Goal: Navigation & Orientation: Find specific page/section

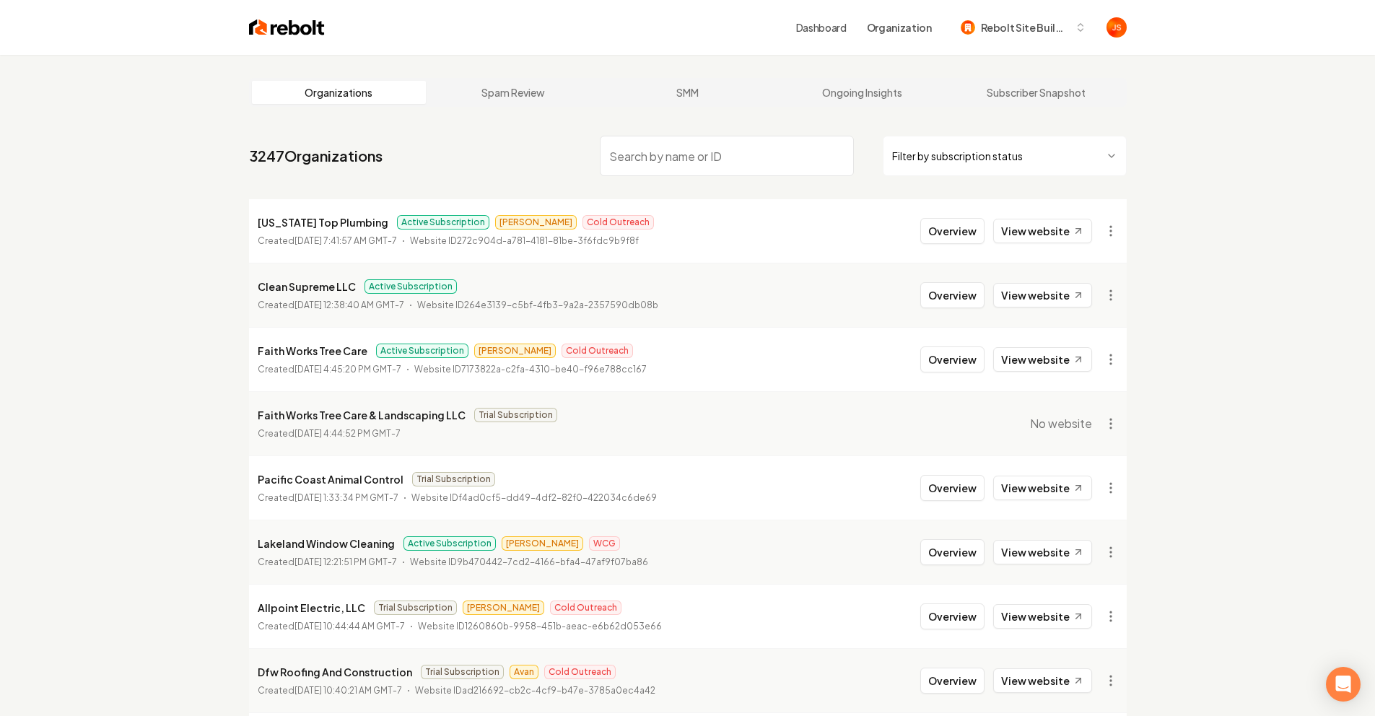
click at [1054, 159] on html "Dashboard Organization Rebolt Site Builder Organizations Spam Review SMM Ongoin…" at bounding box center [687, 358] width 1375 height 716
click at [1111, 179] on html "Dashboard Organization Rebolt Site Builder Organizations Spam Review SMM Ongoin…" at bounding box center [687, 358] width 1375 height 716
drag, startPoint x: 1156, startPoint y: 94, endPoint x: 1143, endPoint y: 97, distance: 13.5
click at [1145, 97] on div "Organizations Spam Review SMM Ongoing Insights Subscriber Snapshot 3247 Organiz…" at bounding box center [687, 478] width 1375 height 847
click at [1094, 222] on div "Overview View website" at bounding box center [1019, 231] width 198 height 26
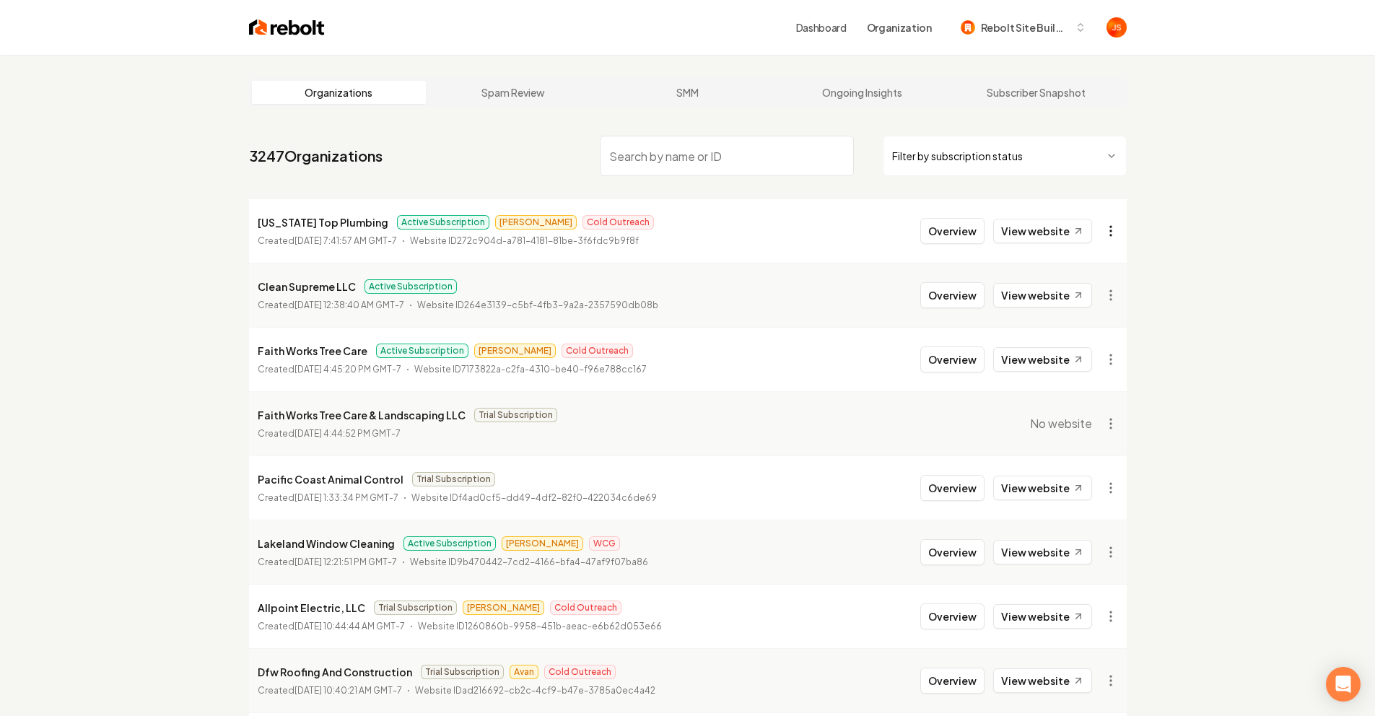
click at [1109, 227] on html "Dashboard Organization Rebolt Site Builder Organizations Spam Review SMM Ongoin…" at bounding box center [687, 358] width 1375 height 716
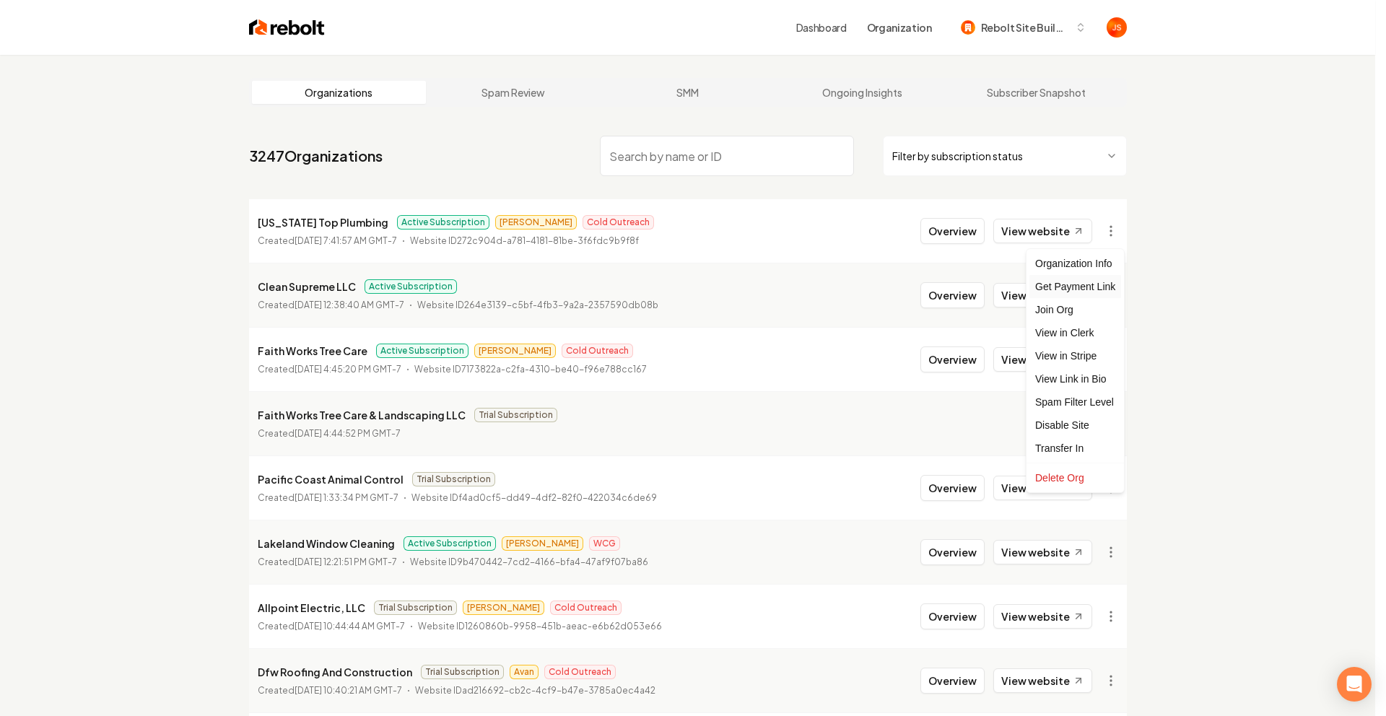
click at [1090, 285] on div "Get Payment Link" at bounding box center [1075, 286] width 92 height 23
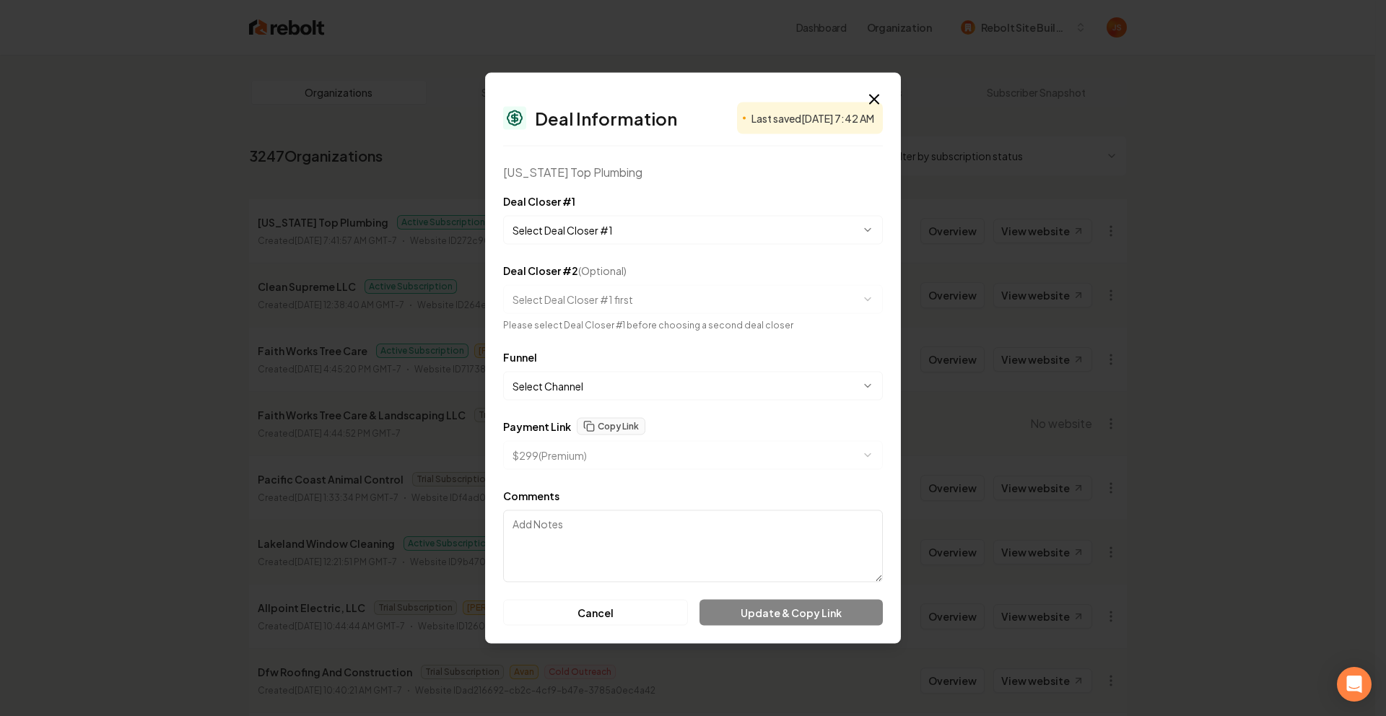
select select "**********"
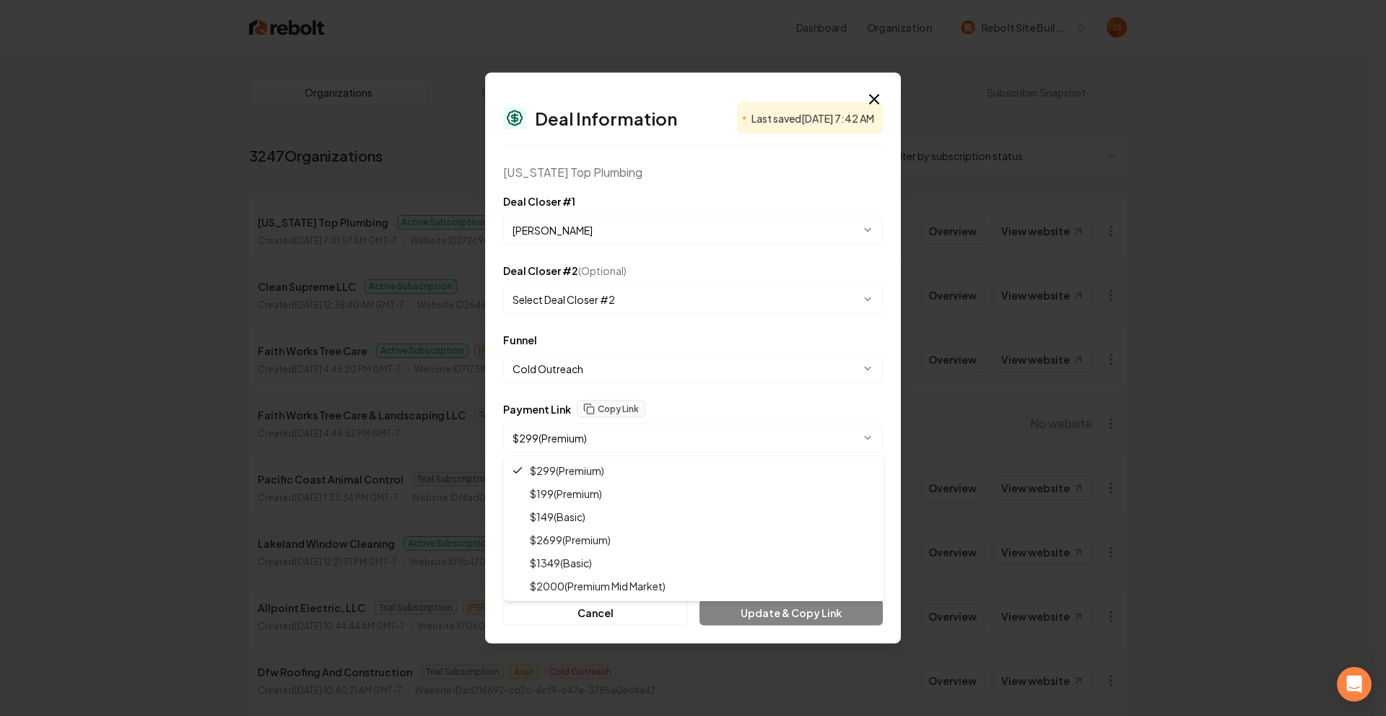
click at [666, 437] on body "Dashboard Organization Rebolt Site Builder Organizations Spam Review SMM Ongoin…" at bounding box center [687, 358] width 1375 height 716
click at [689, 400] on body "Dashboard Organization Rebolt Site Builder Organizations Spam Review SMM Ongoin…" at bounding box center [687, 358] width 1375 height 716
click at [569, 449] on body "Dashboard Organization Rebolt Site Builder Organizations Spam Review SMM Ongoin…" at bounding box center [687, 358] width 1375 height 716
click at [654, 445] on body "Dashboard Organization Rebolt Site Builder Organizations Spam Review SMM Ongoin…" at bounding box center [687, 358] width 1375 height 716
click at [654, 445] on div at bounding box center [693, 358] width 1386 height 716
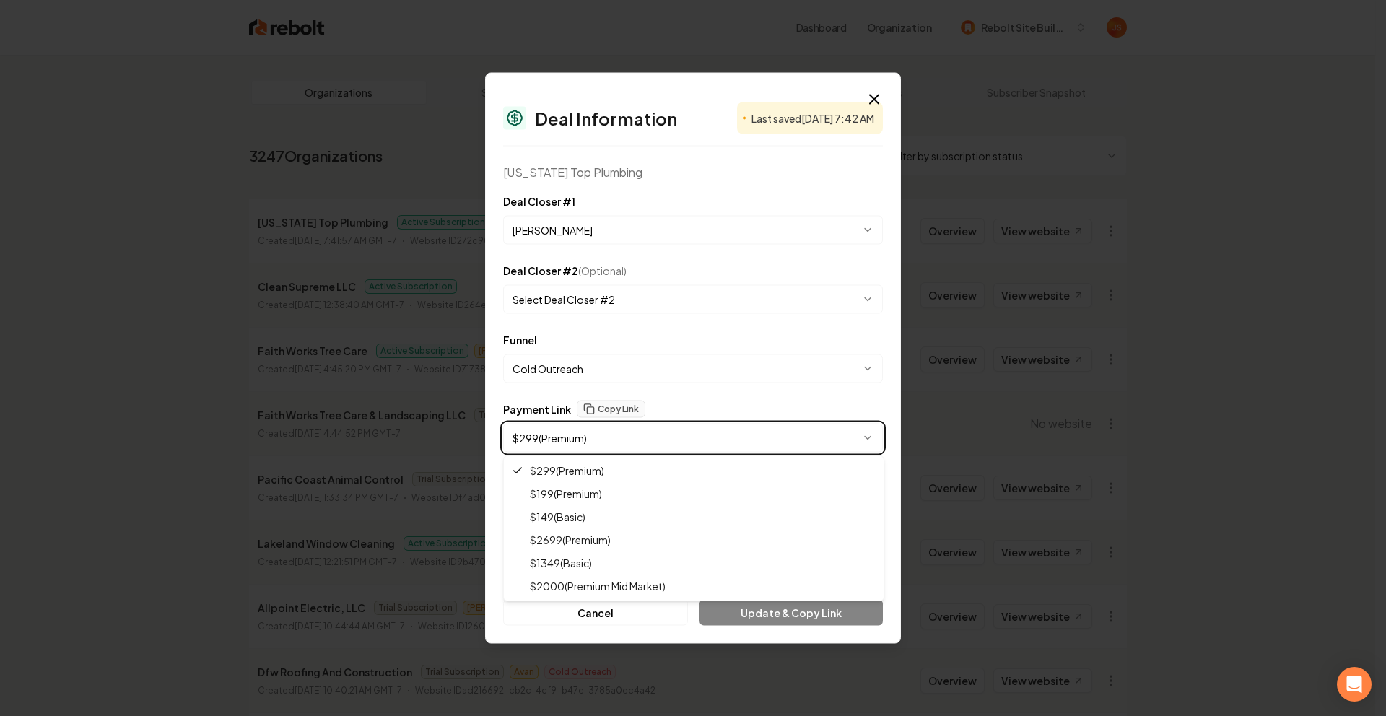
click at [735, 421] on body "Dashboard Organization Rebolt Site Builder Organizations Spam Review SMM Ongoin…" at bounding box center [687, 358] width 1375 height 716
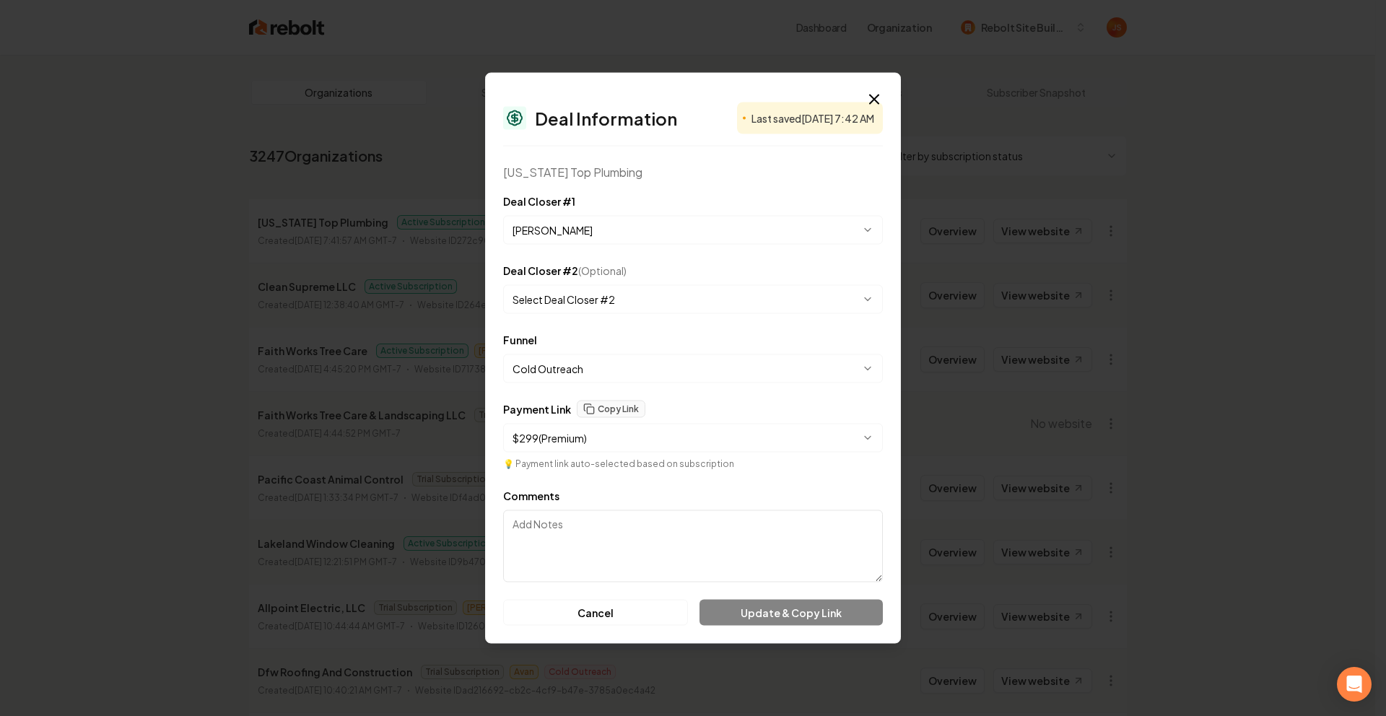
click at [557, 444] on body "Dashboard Organization Rebolt Site Builder Organizations Spam Review SMM Ongoin…" at bounding box center [687, 358] width 1375 height 716
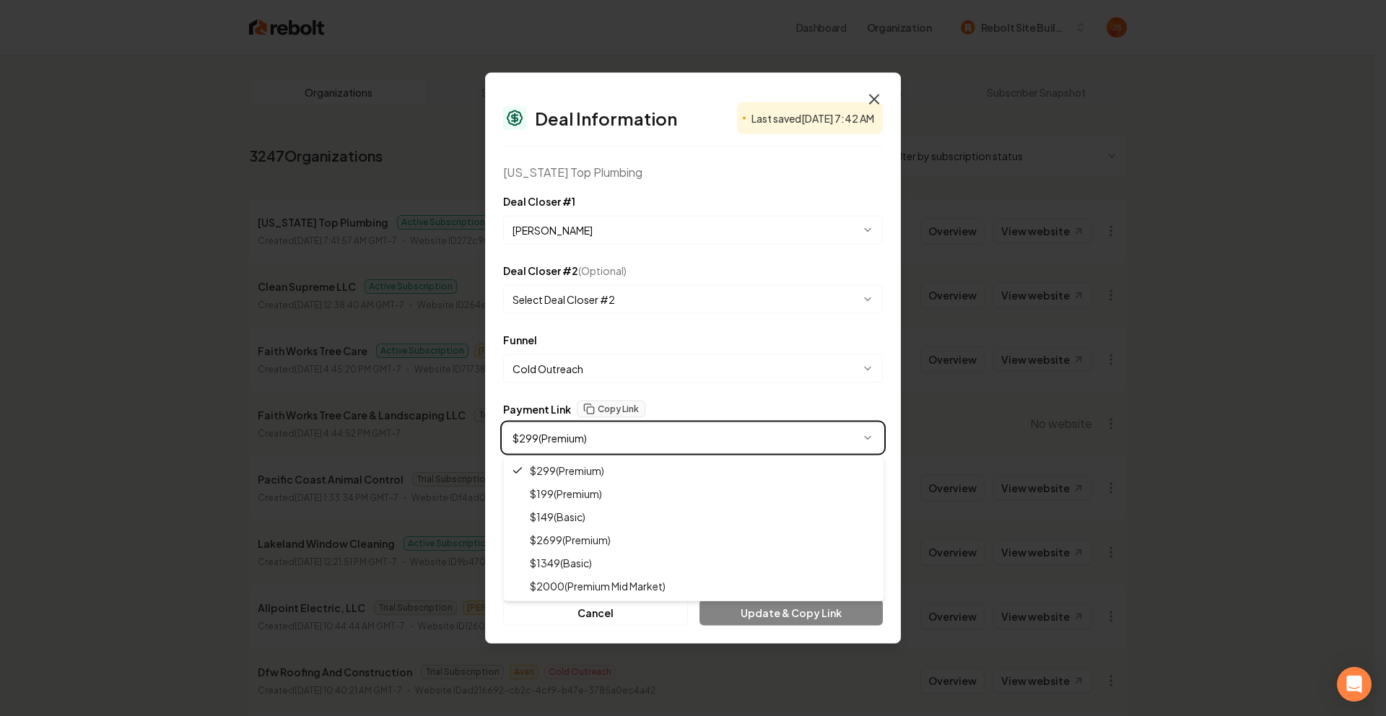
click at [874, 97] on body "Dashboard Organization Rebolt Site Builder Organizations Spam Review SMM Ongoin…" at bounding box center [687, 358] width 1375 height 716
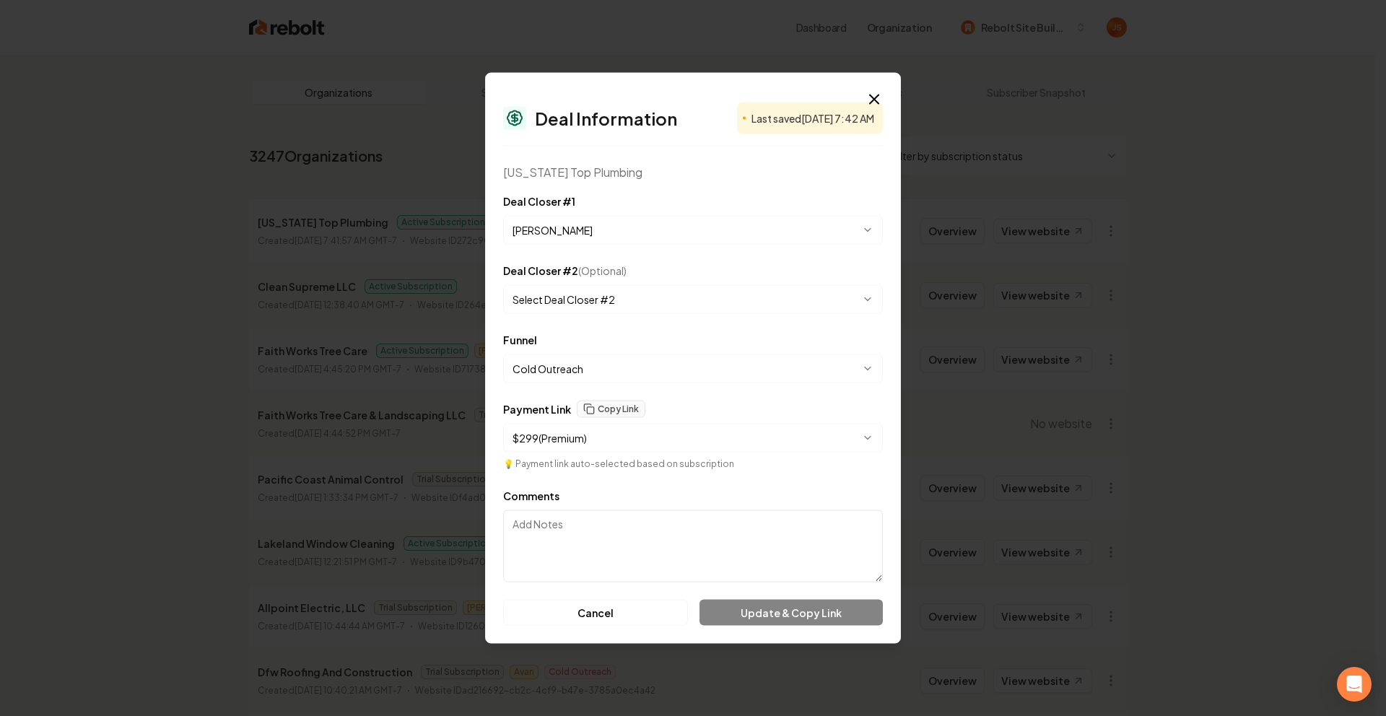
click at [871, 111] on span "Last saved [DATE] 7:42 AM" at bounding box center [812, 118] width 123 height 14
click at [873, 105] on icon "button" at bounding box center [874, 99] width 17 height 17
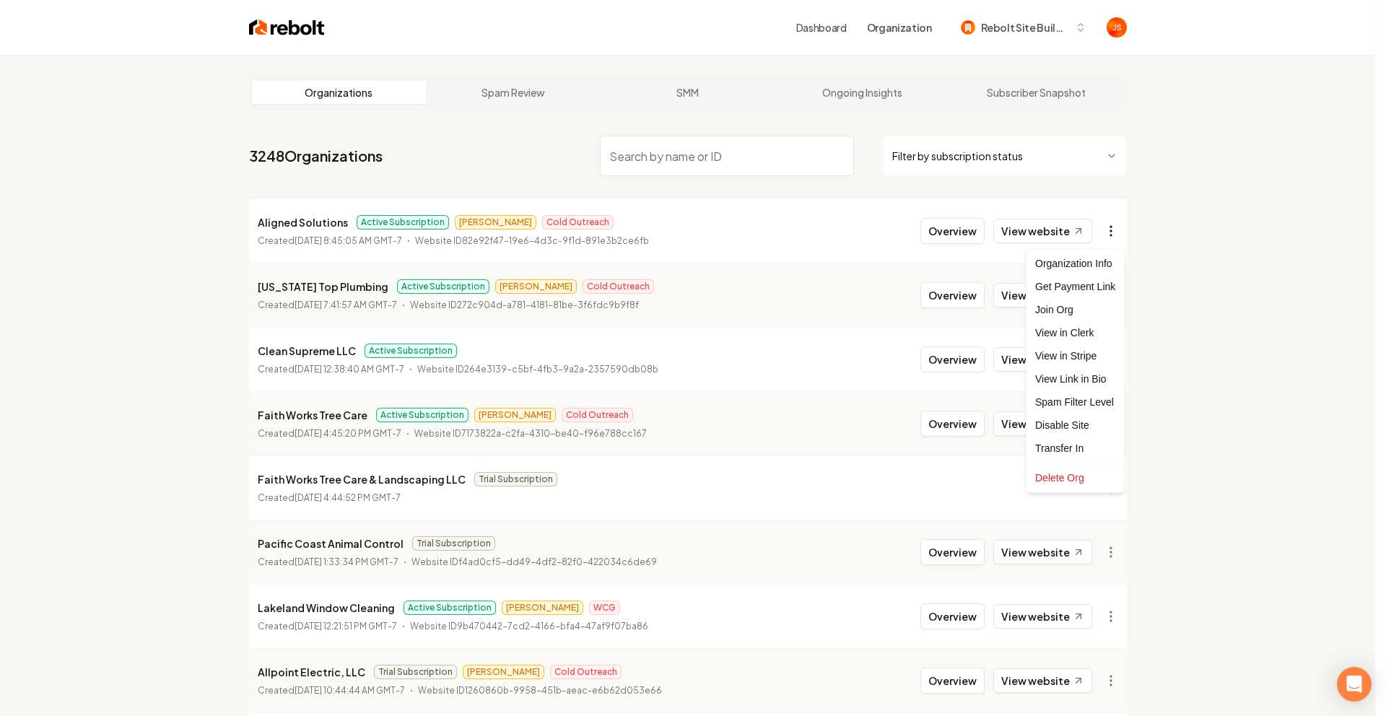
click at [1112, 232] on html "Dashboard Organization Rebolt Site Builder Organizations Spam Review SMM Ongoin…" at bounding box center [693, 358] width 1386 height 716
click at [1080, 284] on div "Get Payment Link" at bounding box center [1075, 286] width 92 height 23
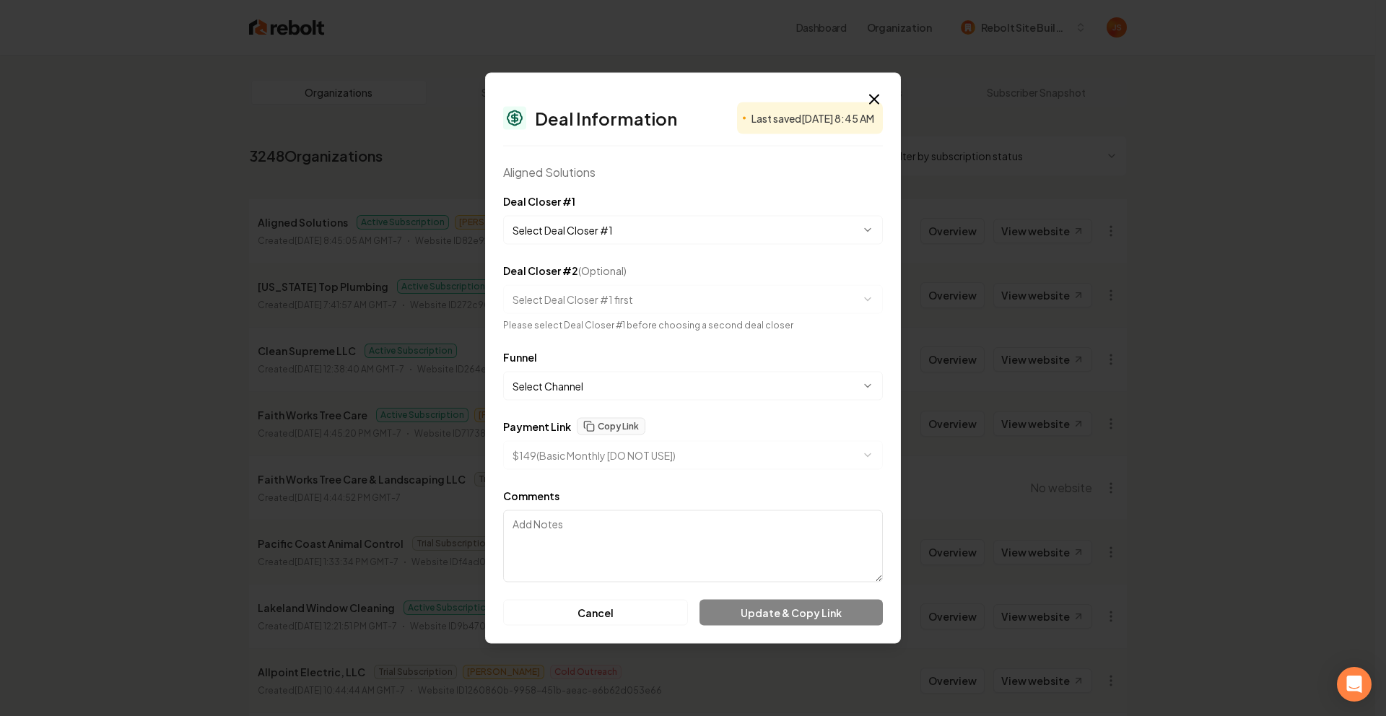
select select "**********"
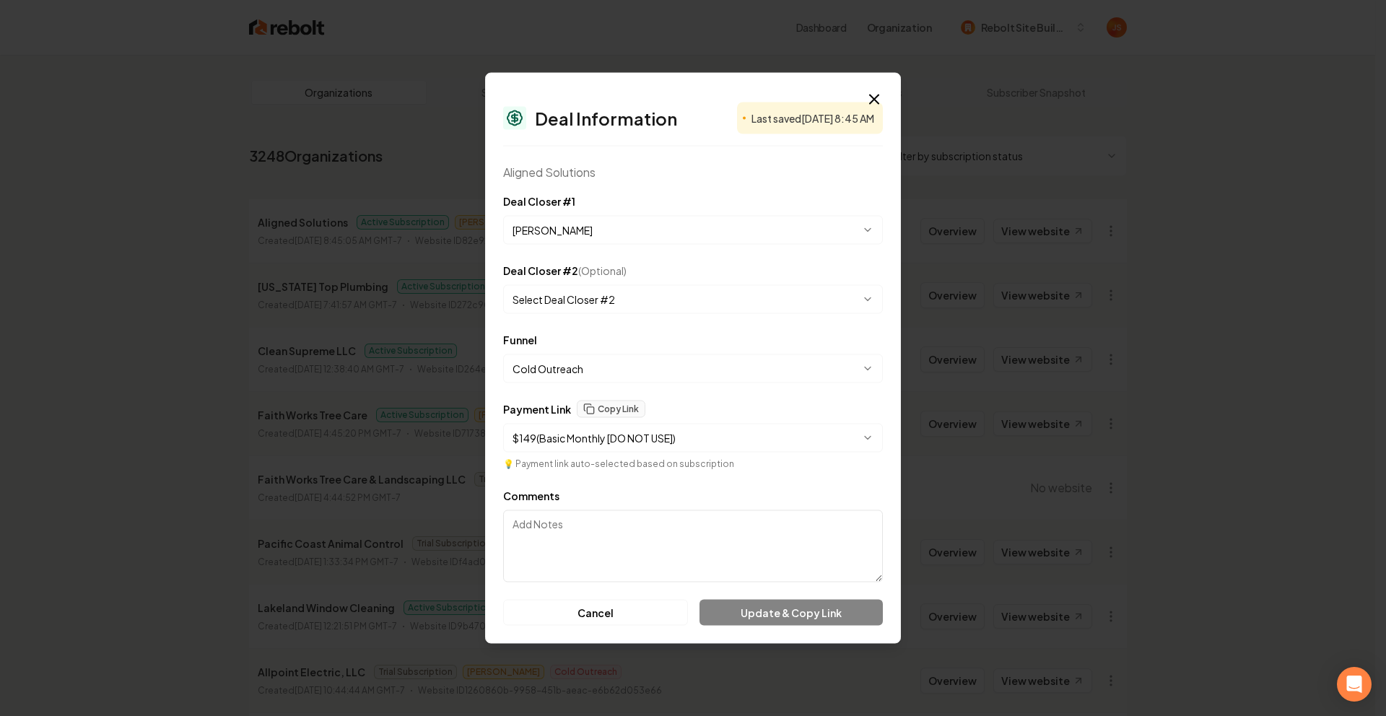
click at [625, 428] on body "Dashboard Organization Rebolt Site Builder Organizations Spam Review SMM Ongoin…" at bounding box center [687, 358] width 1375 height 716
click at [873, 100] on icon "button" at bounding box center [874, 99] width 9 height 9
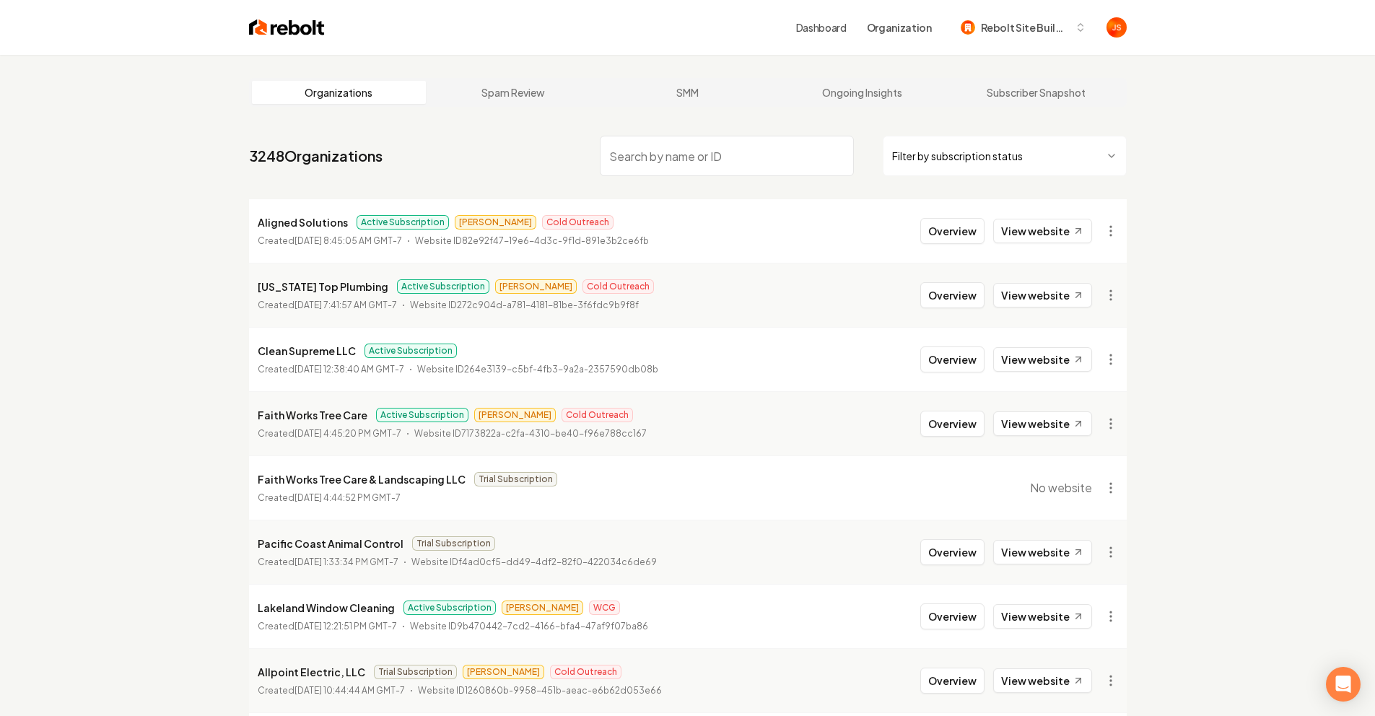
click at [670, 144] on input "search" at bounding box center [727, 156] width 254 height 40
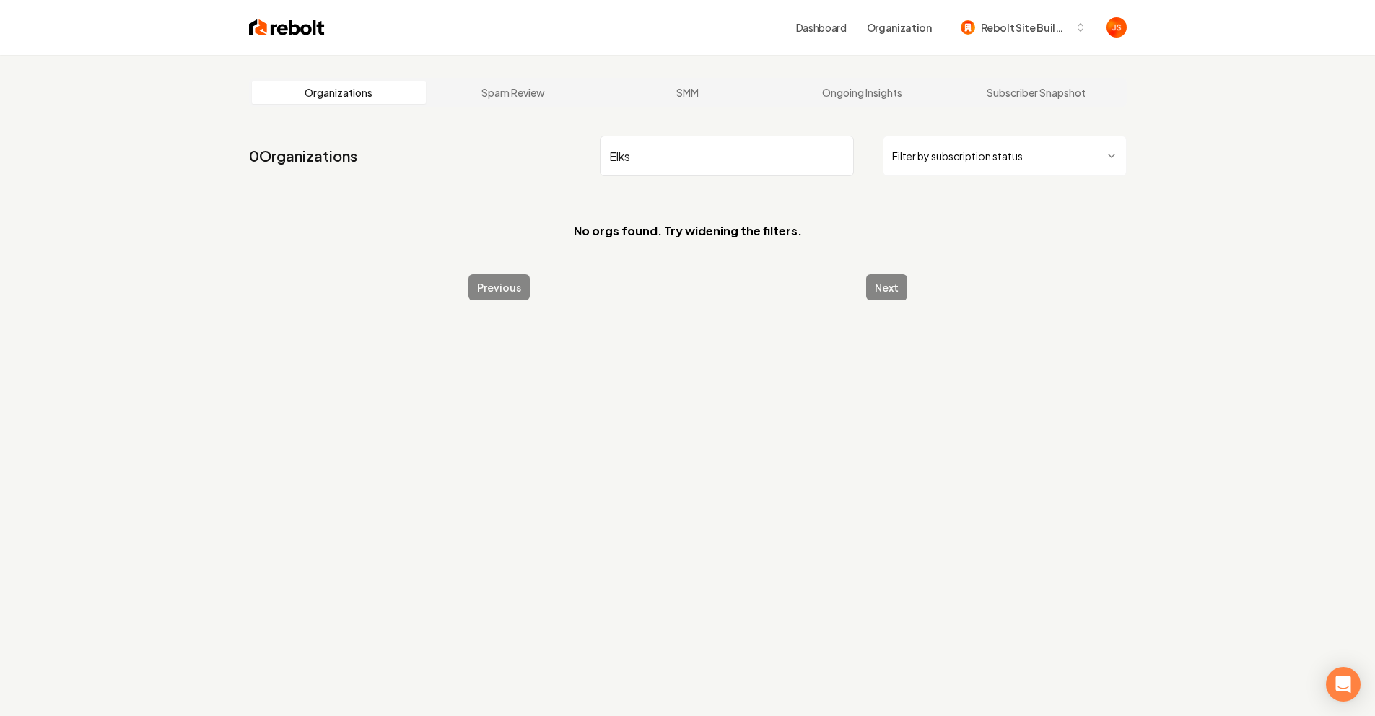
type input "Elks"
click at [967, 163] on html "Dashboard Organization Rebolt Site Builder Organizations Spam Review SMM Ongoin…" at bounding box center [687, 358] width 1375 height 716
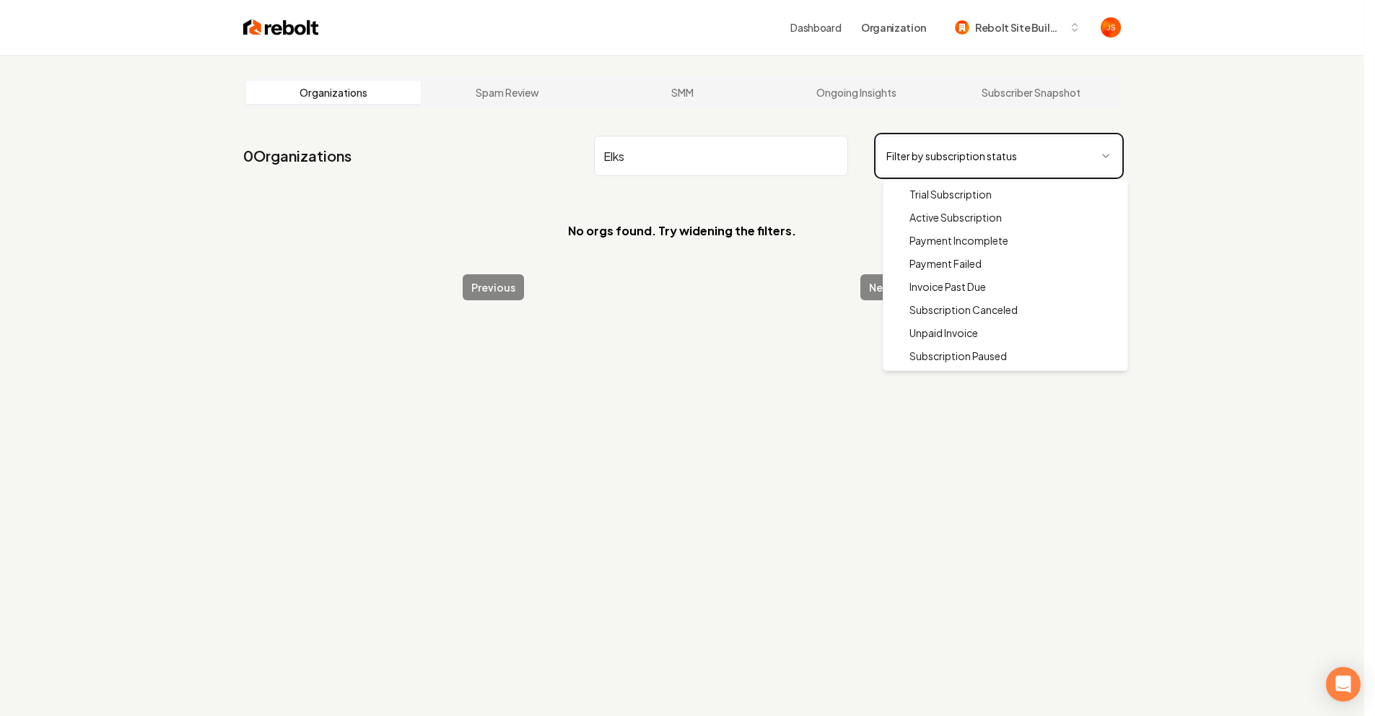
click at [964, 120] on html "Dashboard Organization Rebolt Site Builder Organizations Spam Review SMM Ongoin…" at bounding box center [687, 358] width 1375 height 716
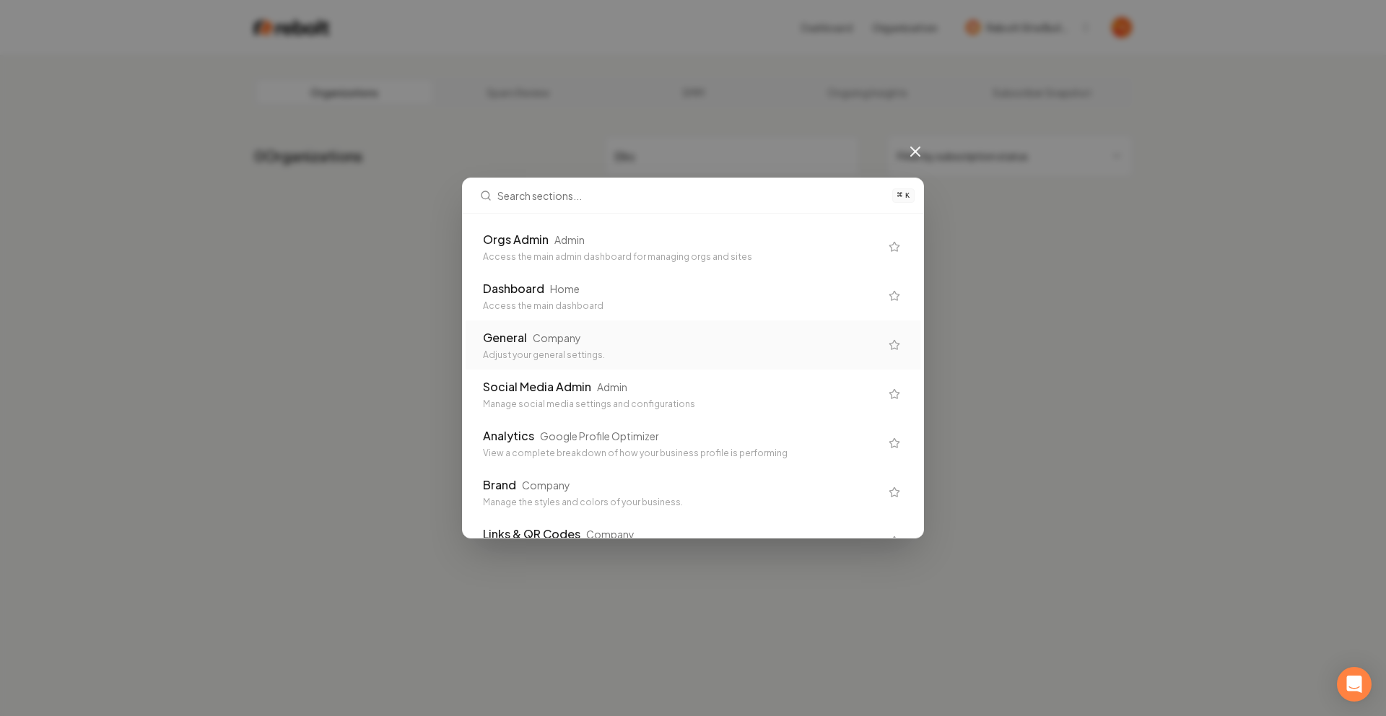
click at [563, 340] on div "Company" at bounding box center [557, 338] width 48 height 14
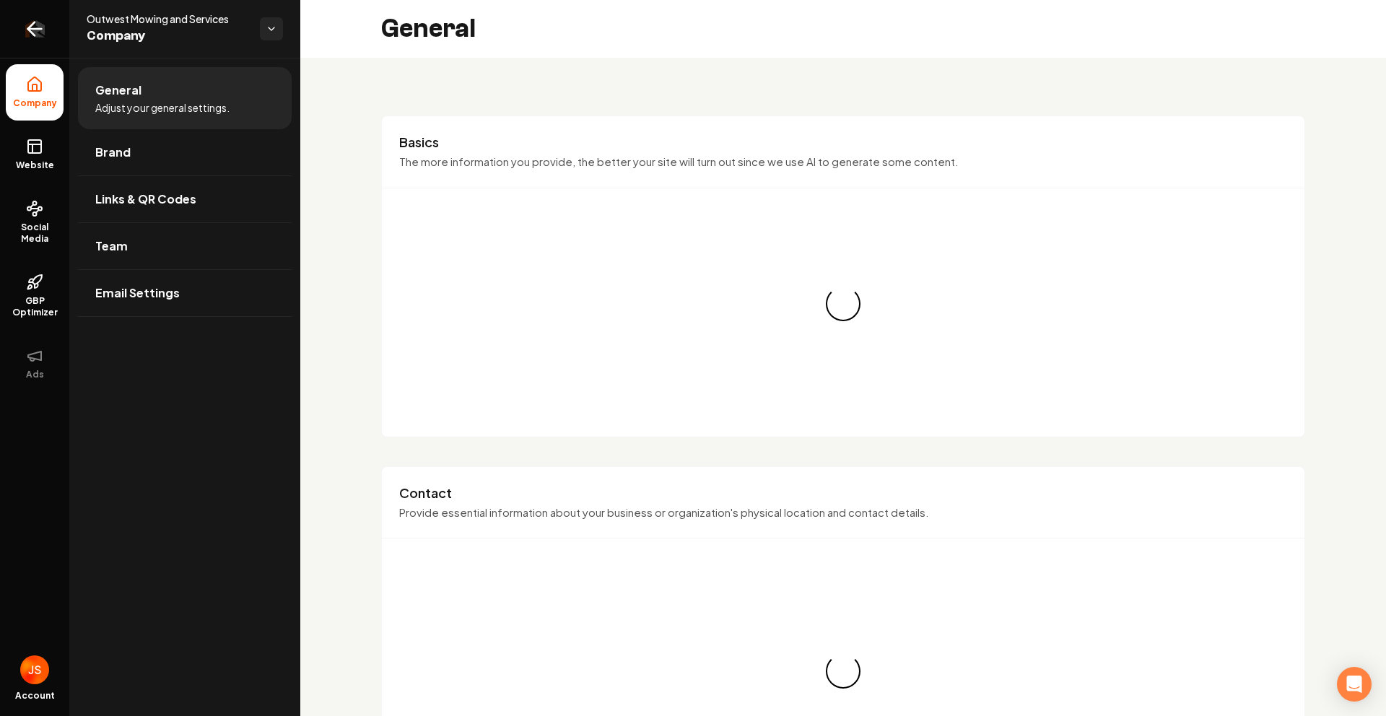
click at [1, 34] on link "Return to dashboard" at bounding box center [34, 29] width 69 height 58
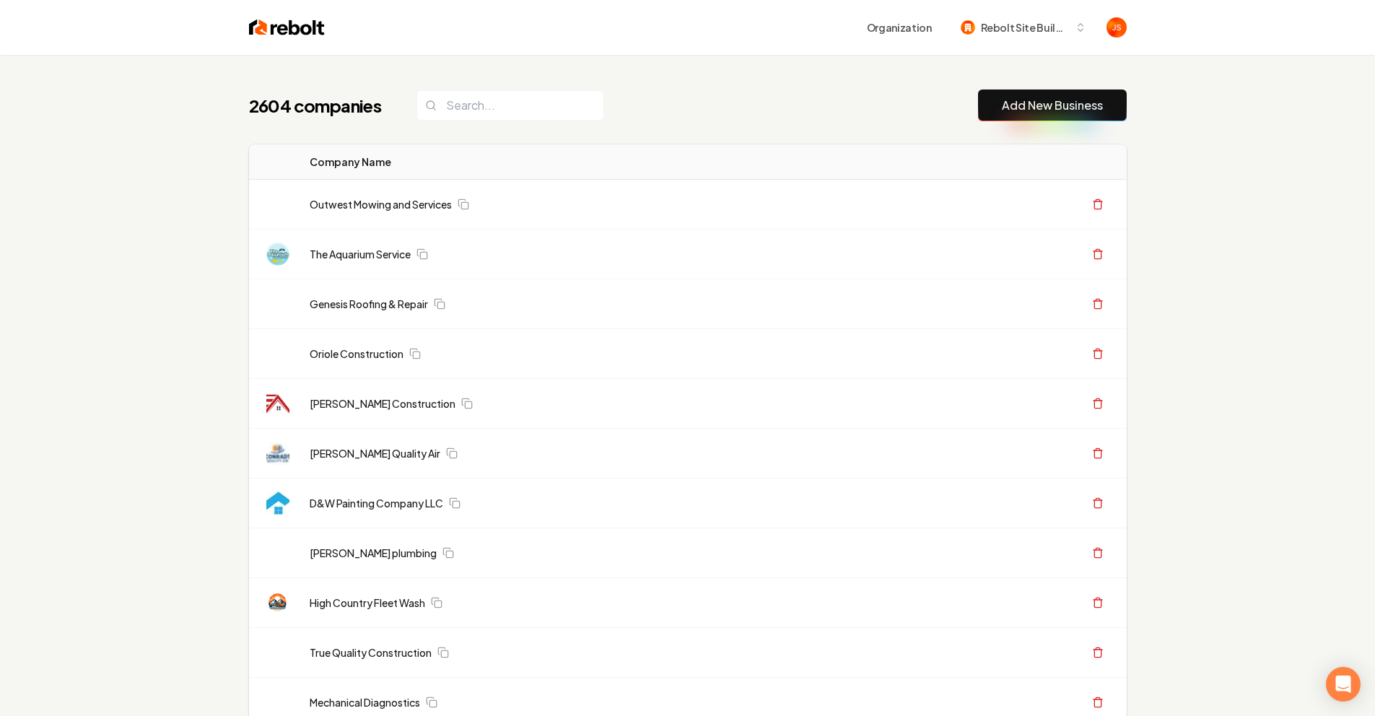
click at [539, 105] on input "search" at bounding box center [511, 105] width 188 height 30
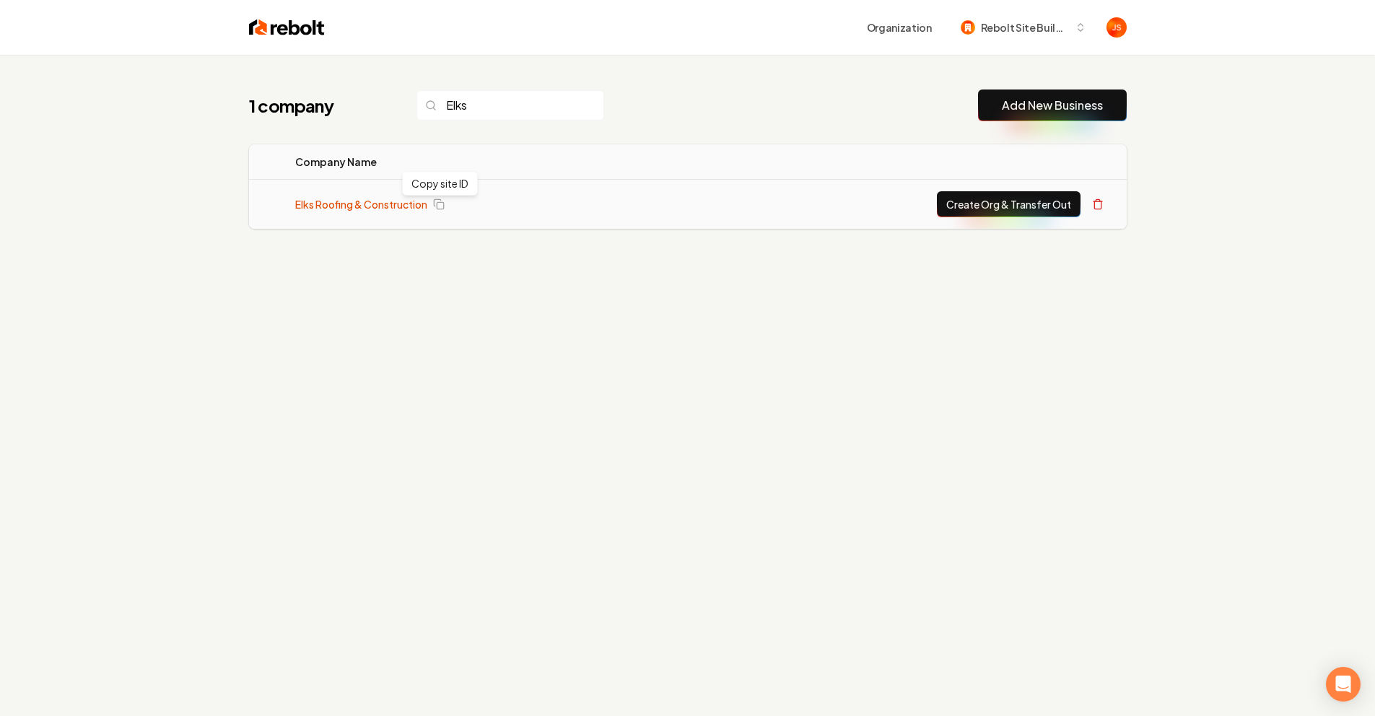
type input "Elks"
click at [408, 197] on link "Elks Roofing & Construction" at bounding box center [361, 204] width 132 height 14
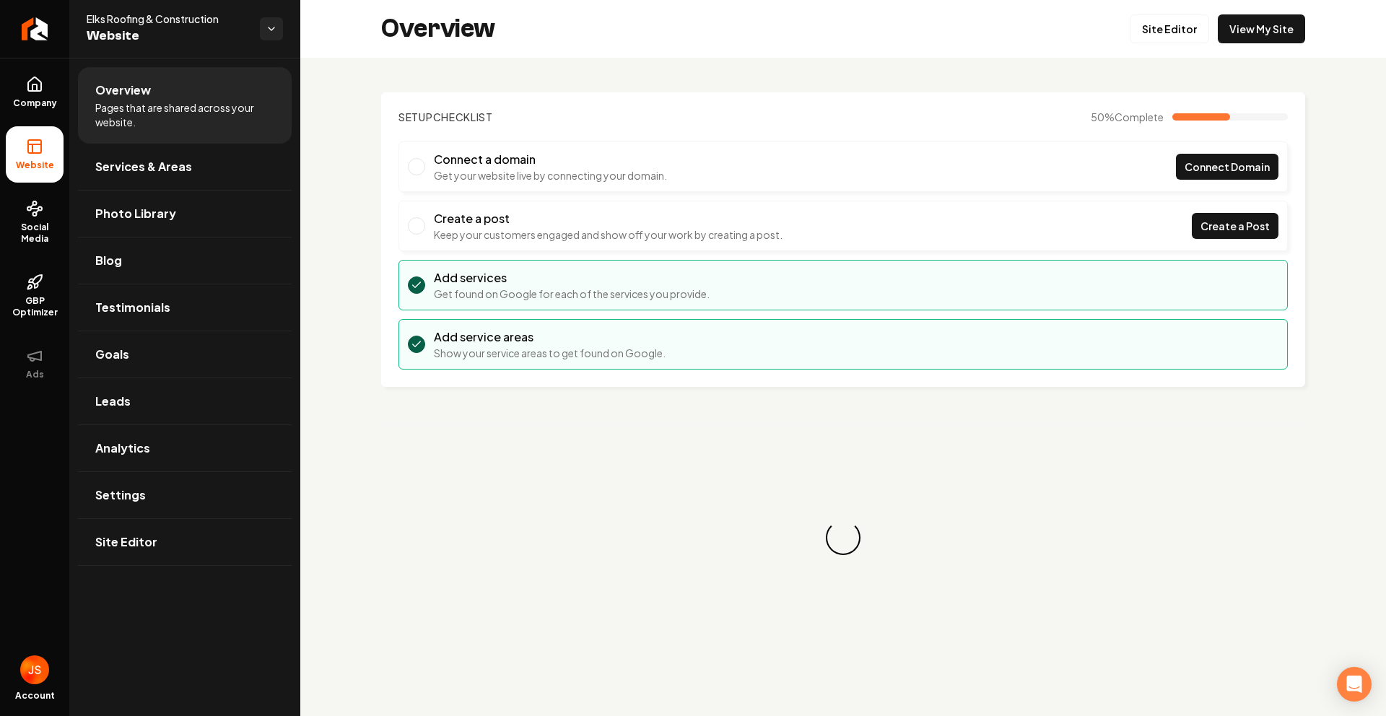
click at [1234, 45] on div "Overview Site Editor View My Site" at bounding box center [843, 29] width 1086 height 58
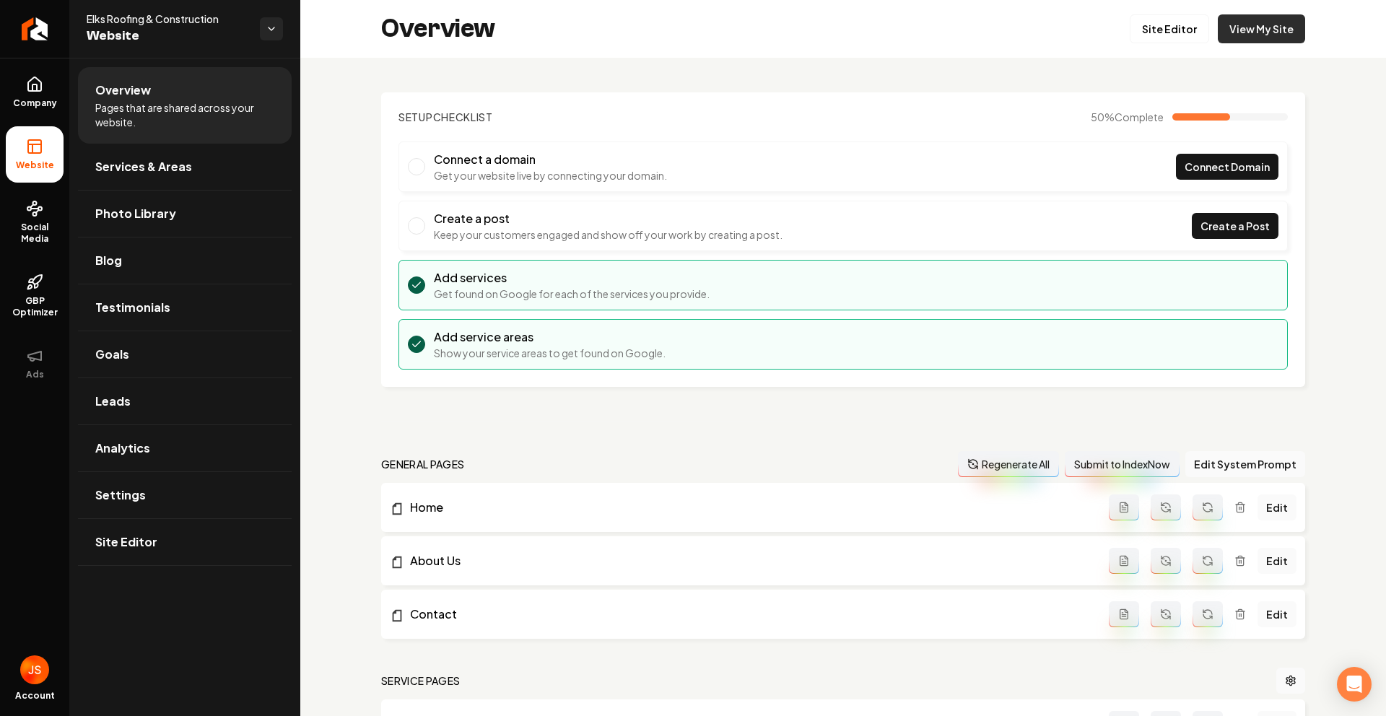
click at [1240, 28] on link "View My Site" at bounding box center [1261, 28] width 87 height 29
